Goal: Task Accomplishment & Management: Complete application form

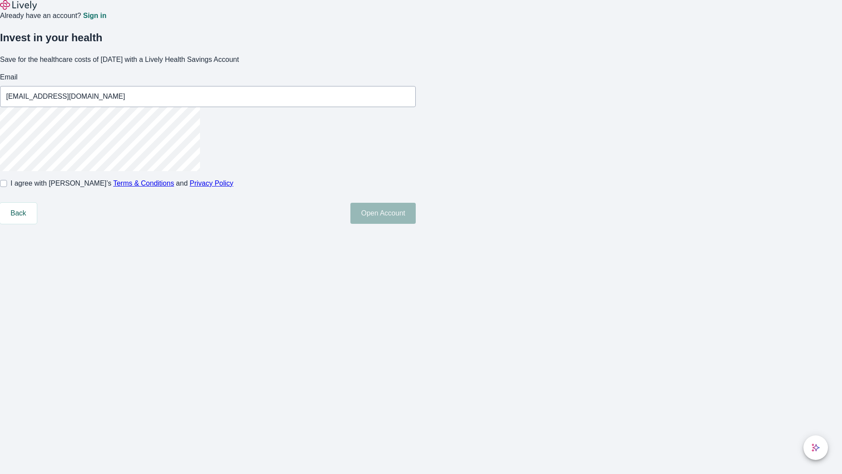
click at [7, 187] on input "I agree with Lively’s Terms & Conditions and Privacy Policy" at bounding box center [3, 183] width 7 height 7
checkbox input "true"
click at [416, 224] on button "Open Account" at bounding box center [382, 213] width 65 height 21
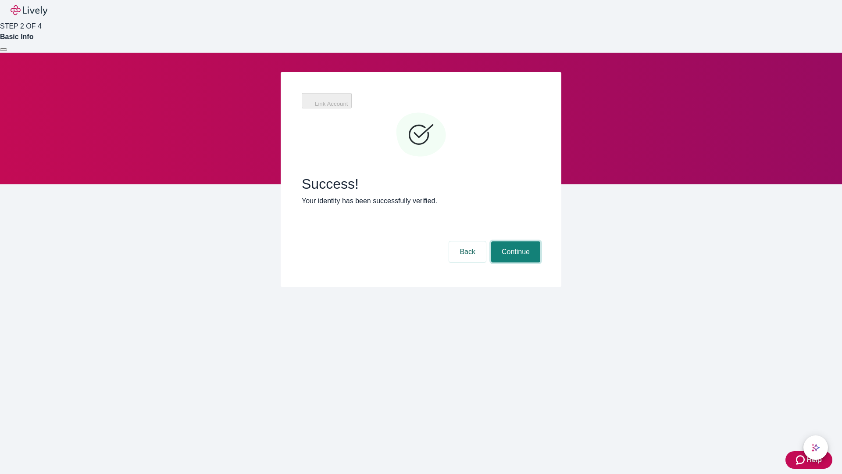
click at [514, 241] on button "Continue" at bounding box center [515, 251] width 49 height 21
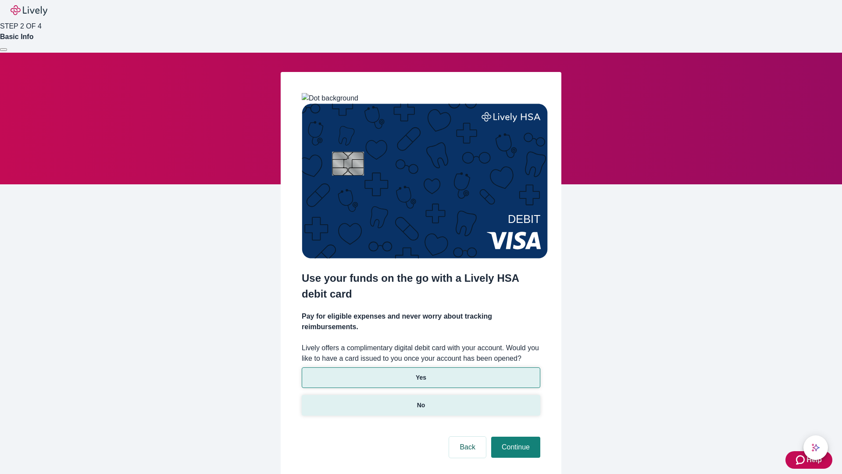
click at [421, 400] on p "No" at bounding box center [421, 404] width 8 height 9
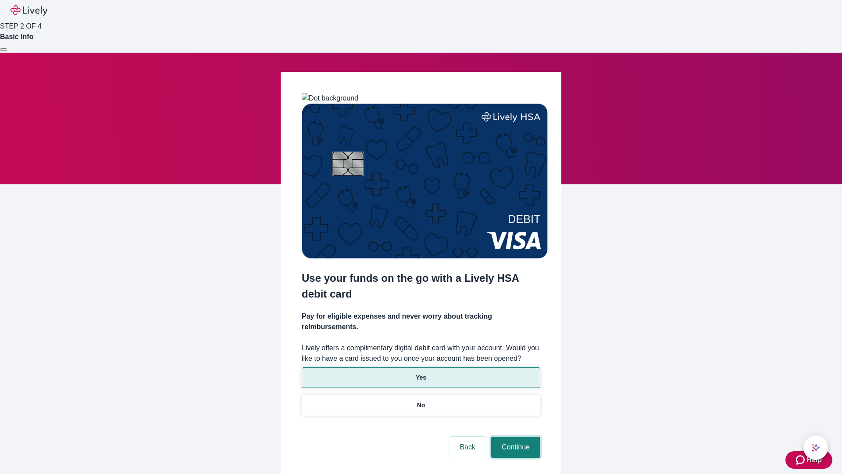
click at [514, 436] on button "Continue" at bounding box center [515, 446] width 49 height 21
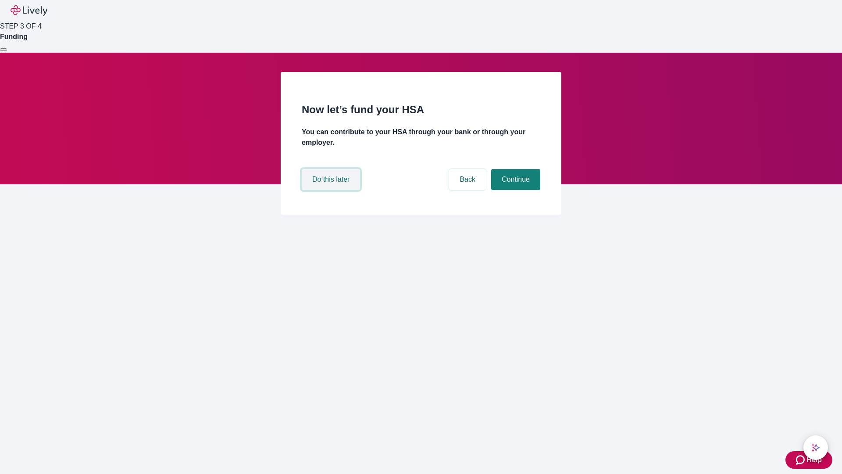
click at [332, 190] on button "Do this later" at bounding box center [331, 179] width 58 height 21
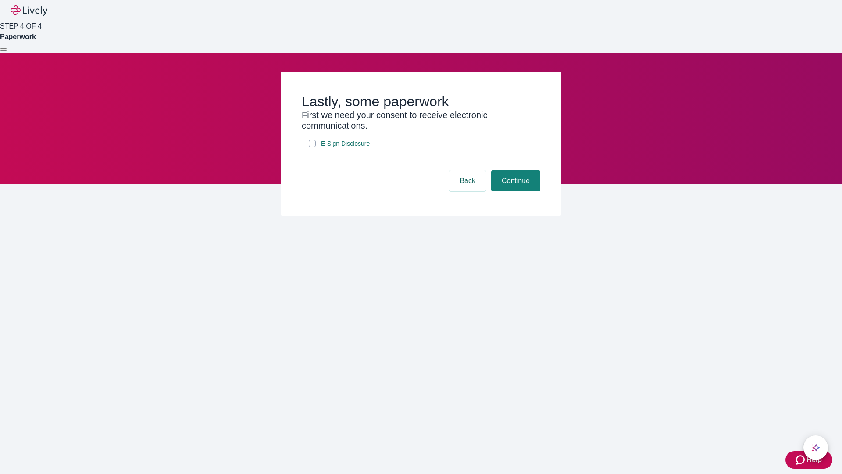
click at [312, 147] on input "E-Sign Disclosure" at bounding box center [312, 143] width 7 height 7
checkbox input "true"
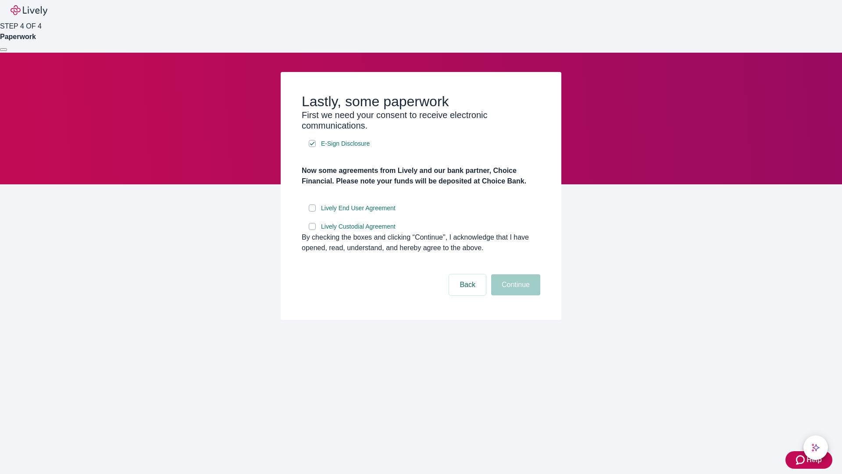
click at [312, 211] on input "Lively End User Agreement" at bounding box center [312, 207] width 7 height 7
checkbox input "true"
click at [312, 230] on input "Lively Custodial Agreement" at bounding box center [312, 226] width 7 height 7
checkbox input "true"
click at [514, 295] on button "Continue" at bounding box center [515, 284] width 49 height 21
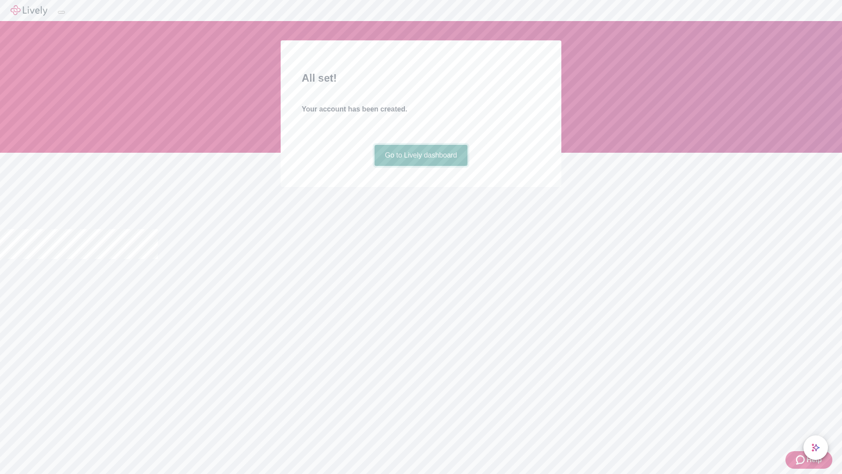
click at [421, 166] on link "Go to Lively dashboard" at bounding box center [420, 155] width 93 height 21
